Goal: Use online tool/utility

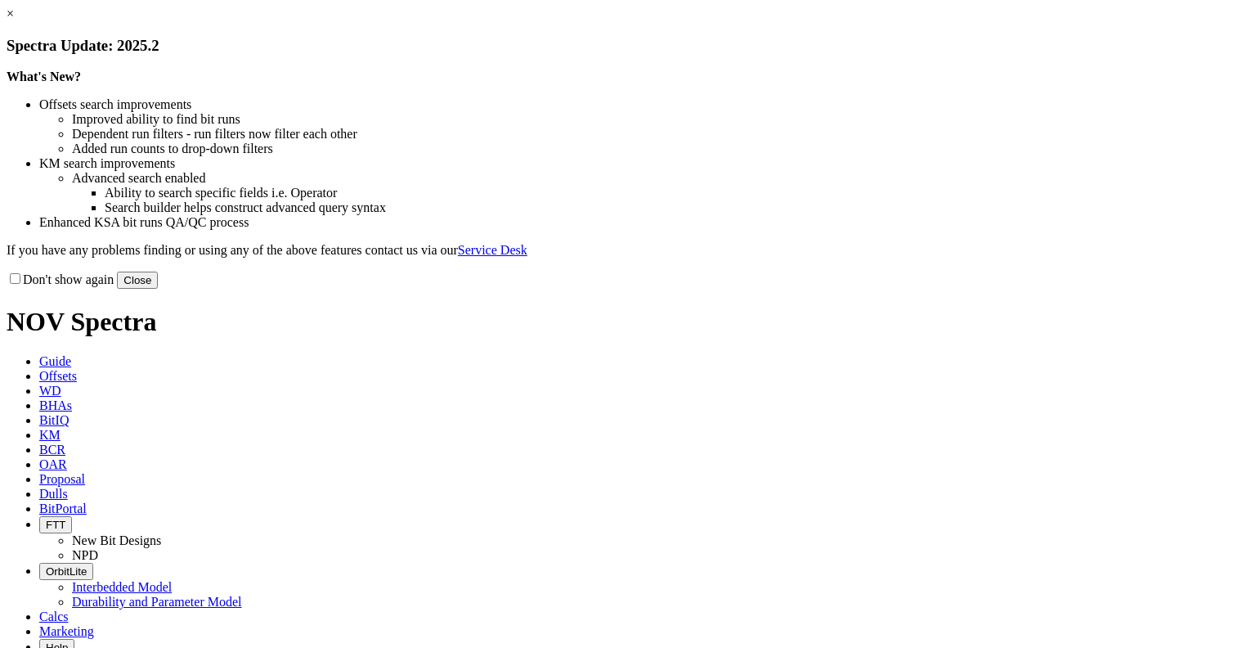
click at [14, 20] on link "×" at bounding box center [10, 14] width 7 height 14
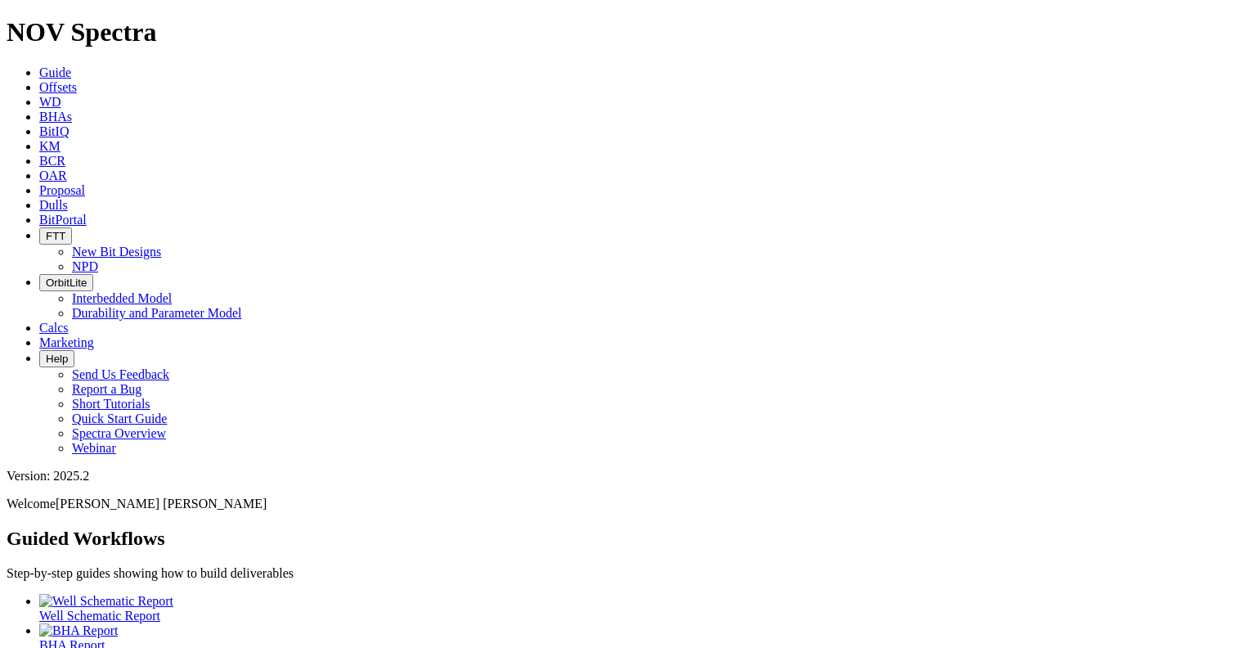
click at [87, 213] on span "BitPortal" at bounding box center [62, 220] width 47 height 14
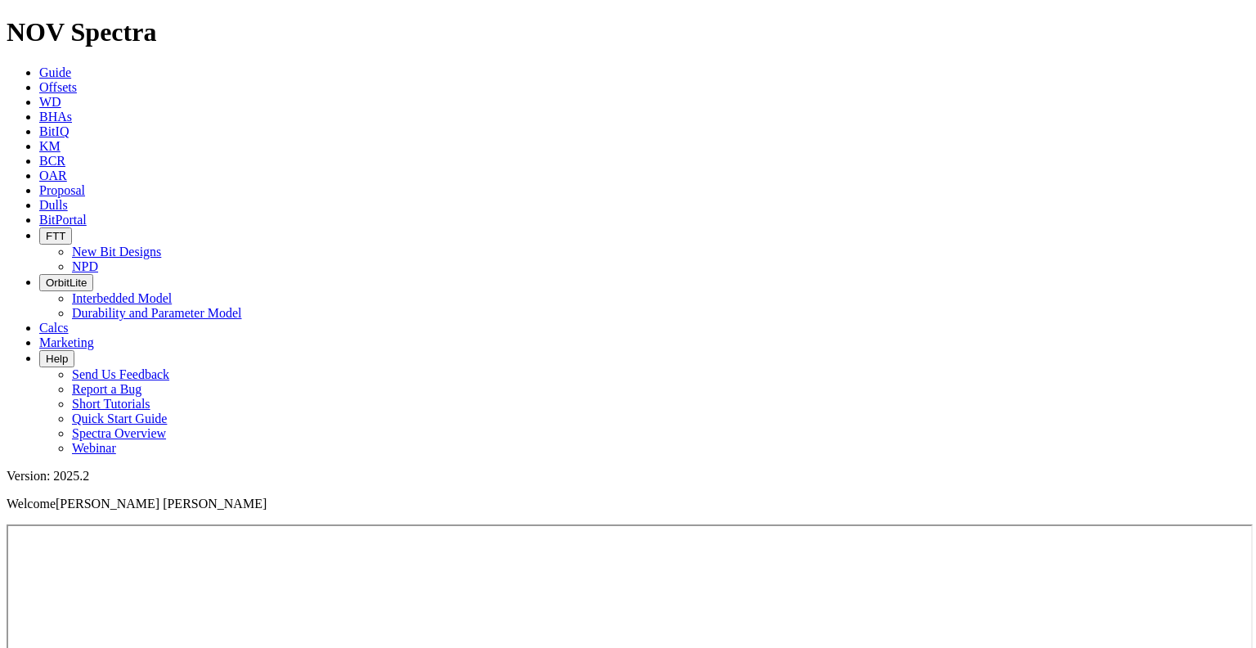
click at [71, 65] on link "Guide" at bounding box center [55, 72] width 32 height 14
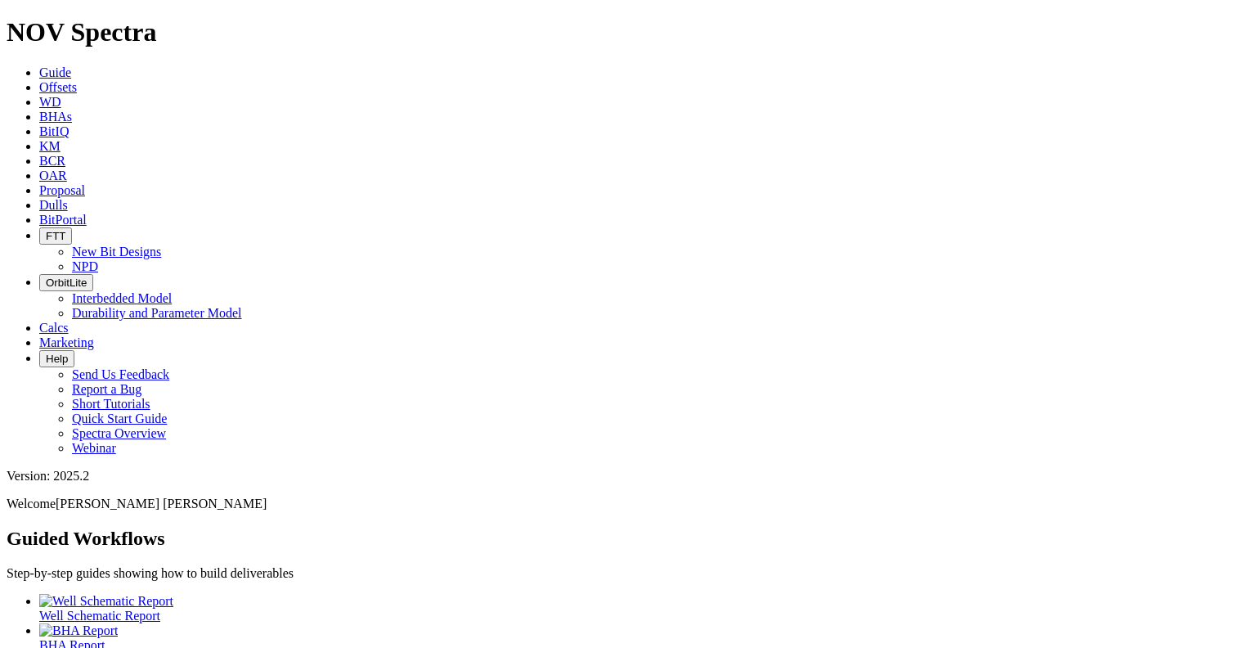
scroll to position [140, 0]
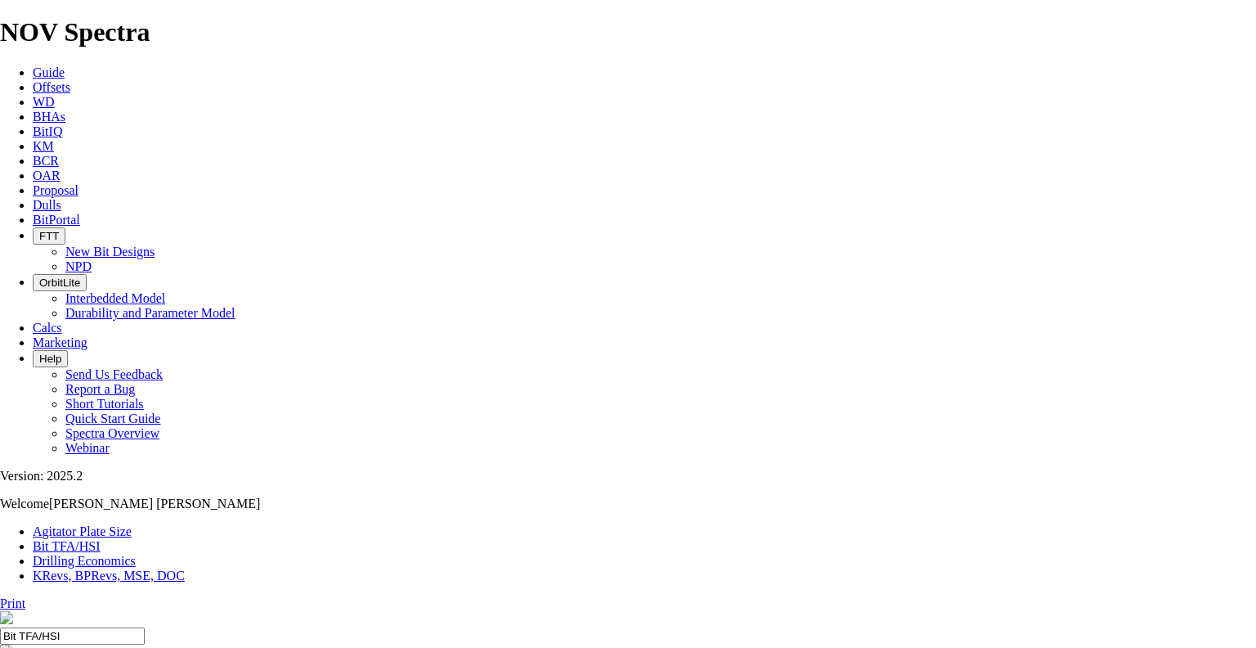
type input "8.5"
drag, startPoint x: 474, startPoint y: 430, endPoint x: 458, endPoint y: 430, distance: 16.4
type input "6"
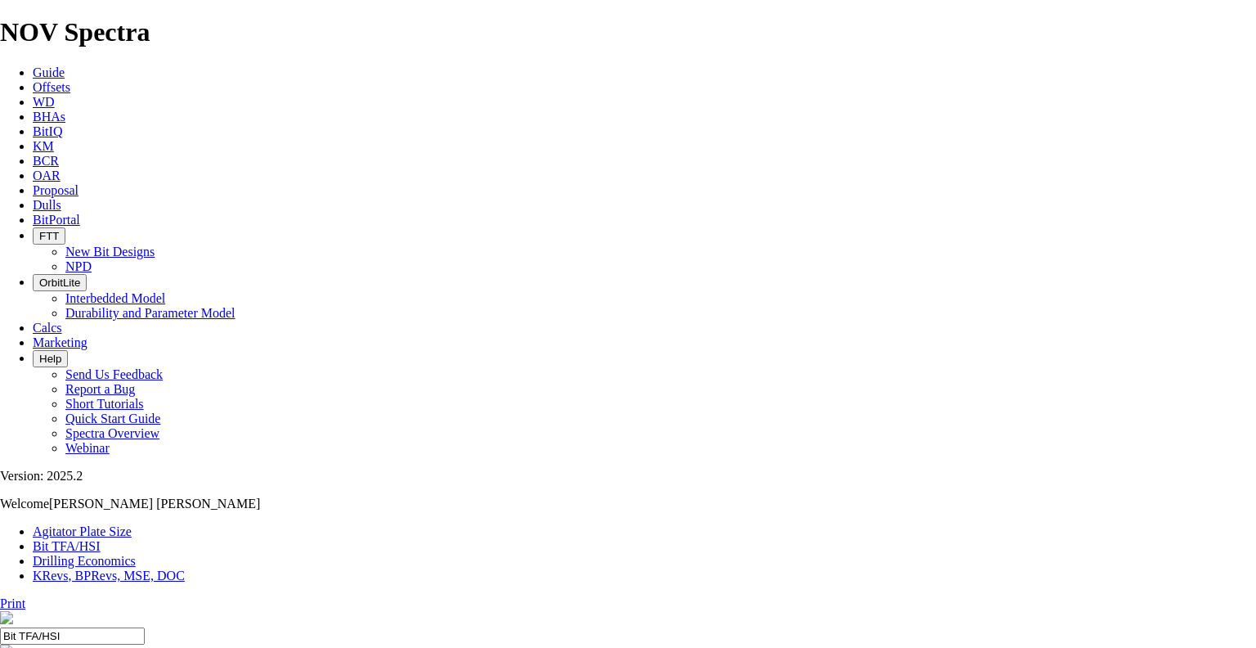
select select "number:12"
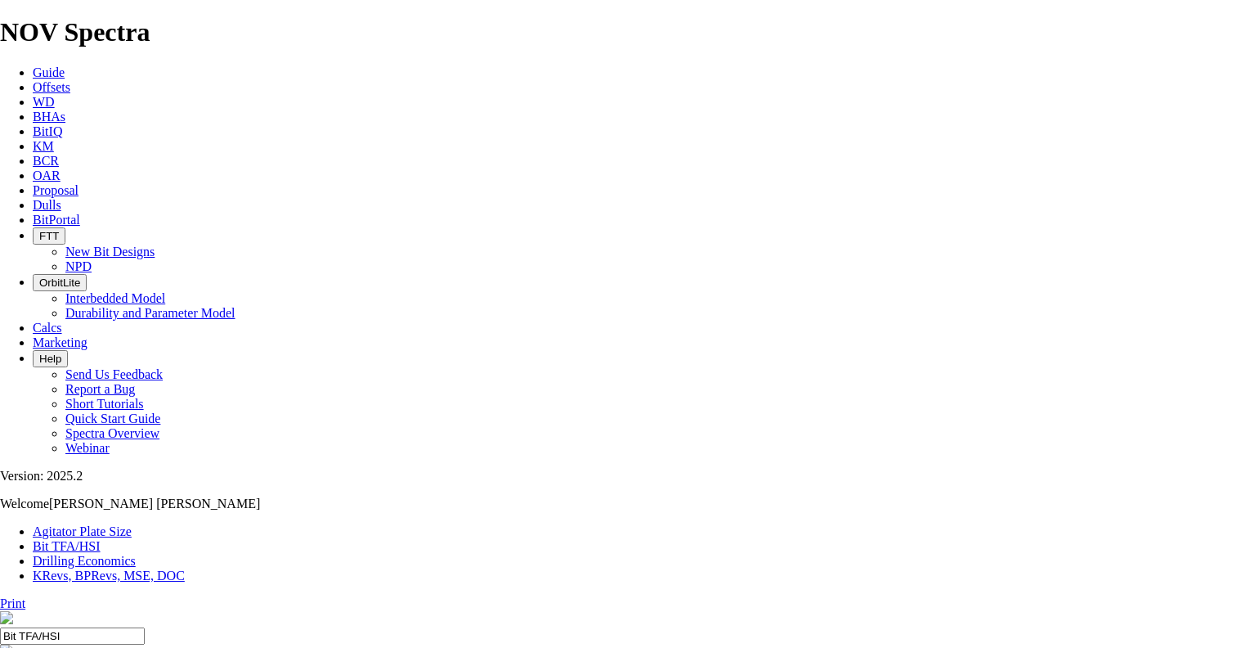
select select "number:12"
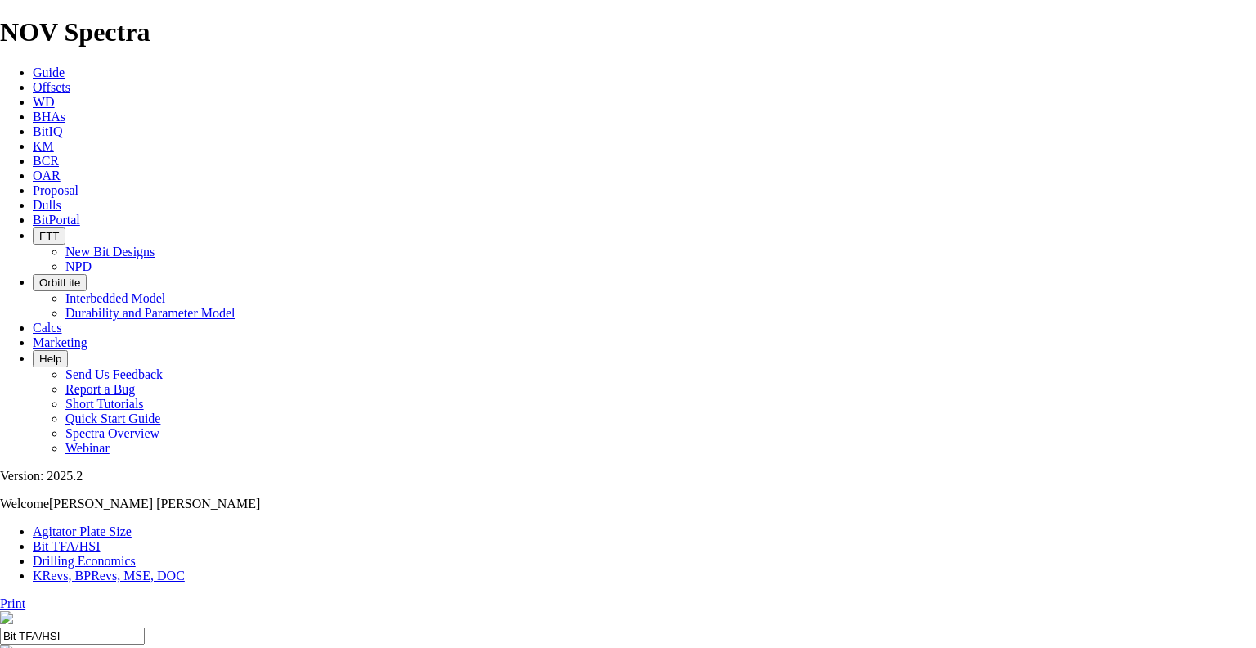
select select "number:14"
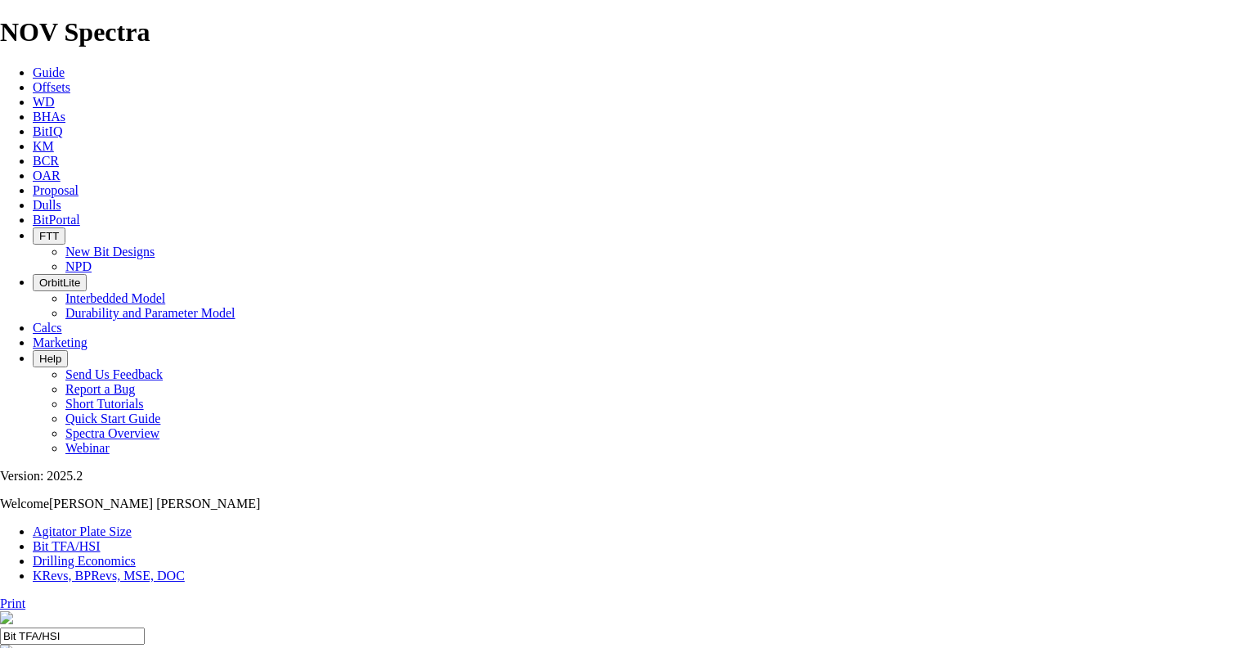
select select "number:14"
select select "number:15"
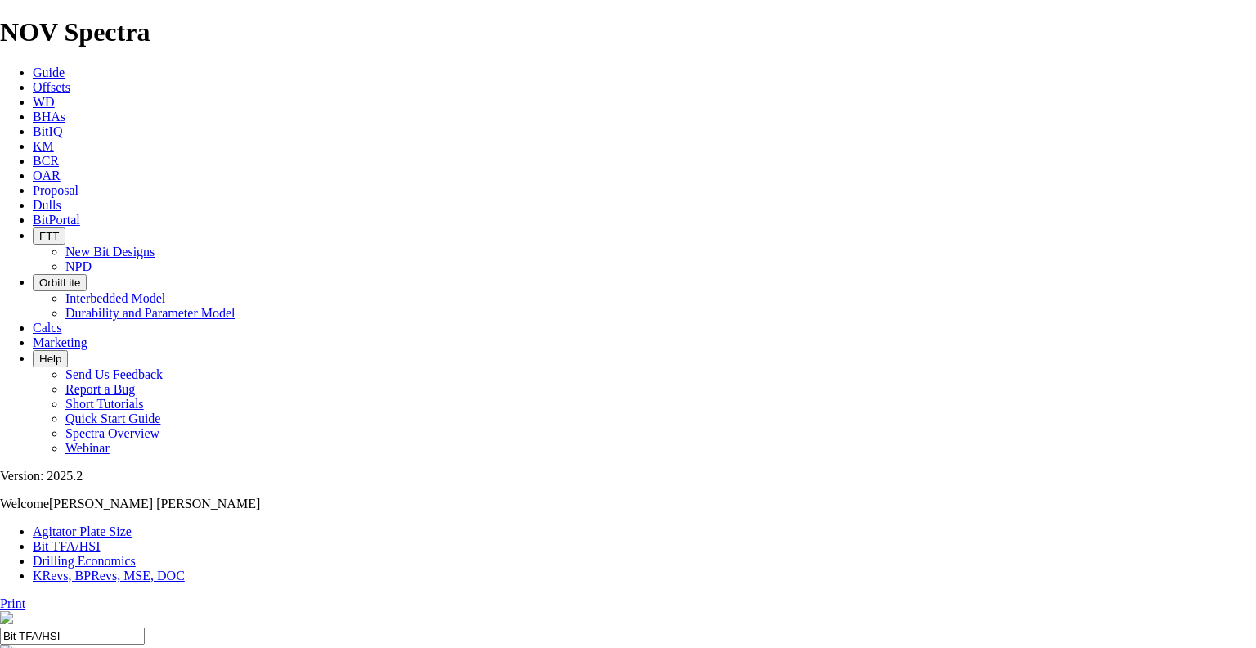
select select "number:15"
